Goal: Information Seeking & Learning: Learn about a topic

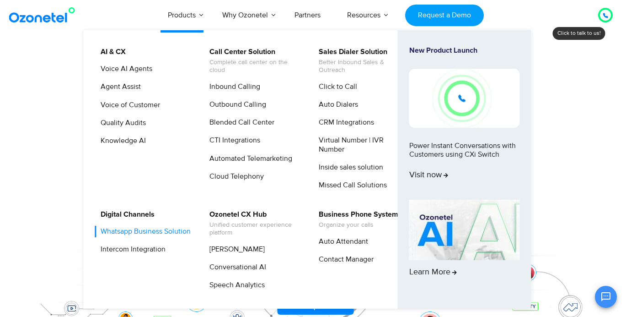
click at [117, 232] on link "Whatsapp Business Solution" at bounding box center [143, 231] width 97 height 11
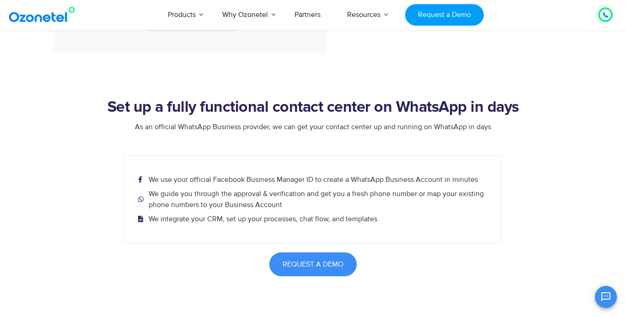
scroll to position [1598, 0]
